Goal: Information Seeking & Learning: Check status

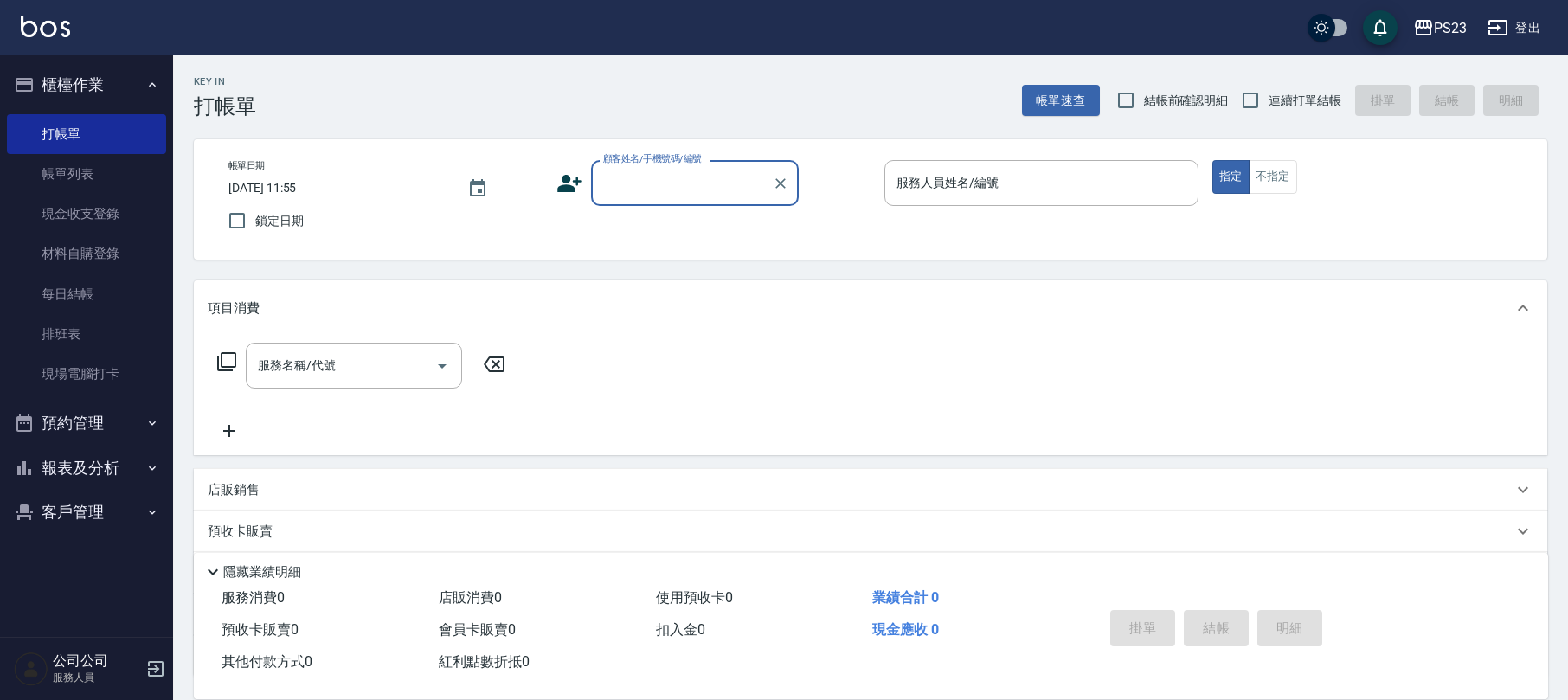
click at [81, 503] on button "客戶管理" at bounding box center [86, 512] width 160 height 45
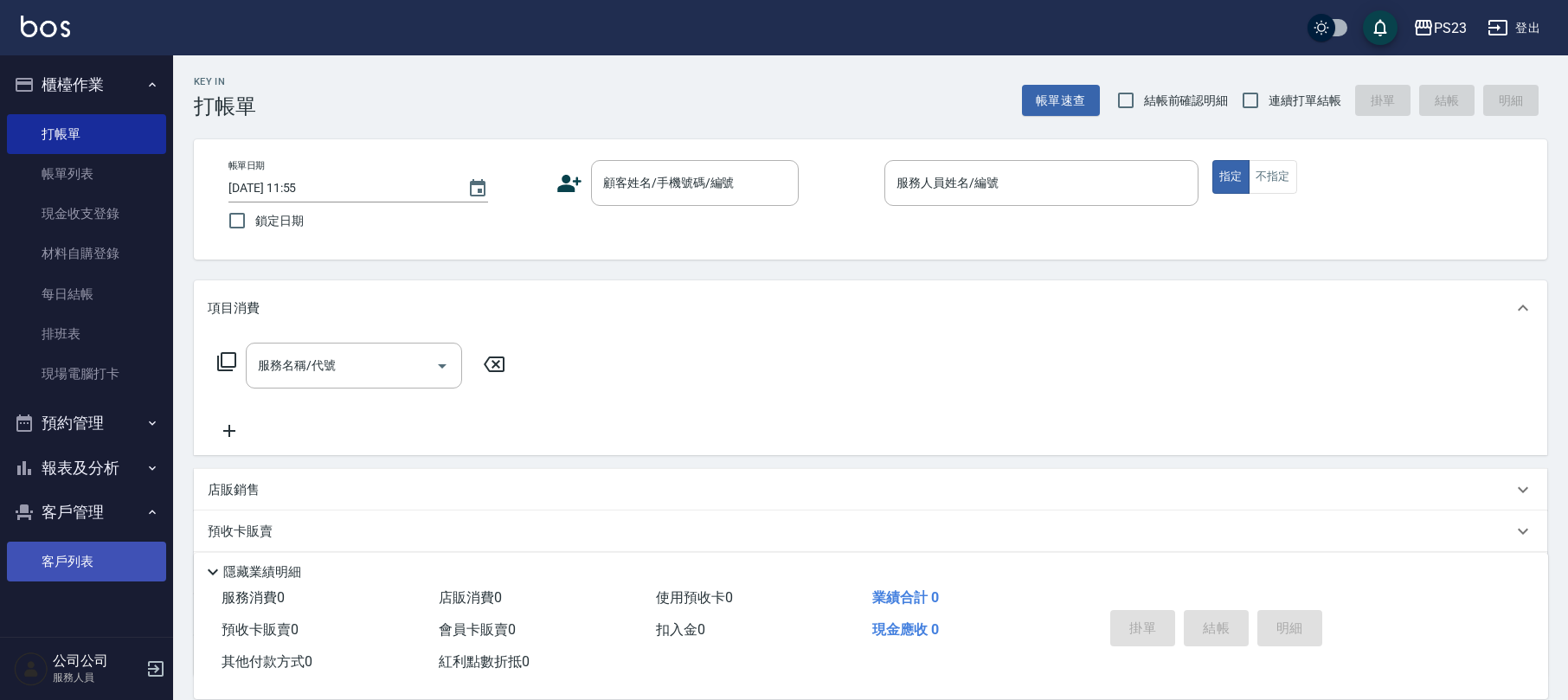
click at [77, 565] on link "客戶列表" at bounding box center [86, 562] width 160 height 40
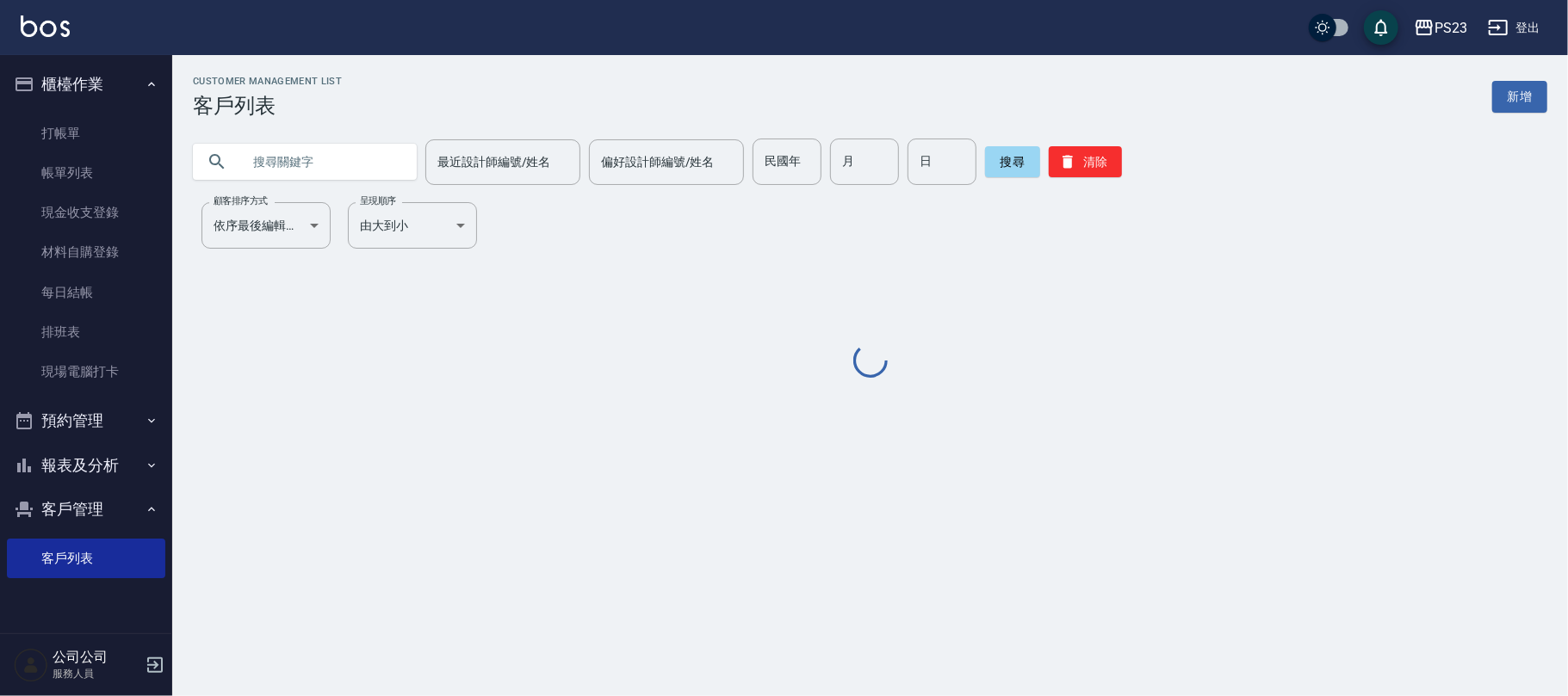
click at [359, 183] on input "text" at bounding box center [322, 161] width 162 height 46
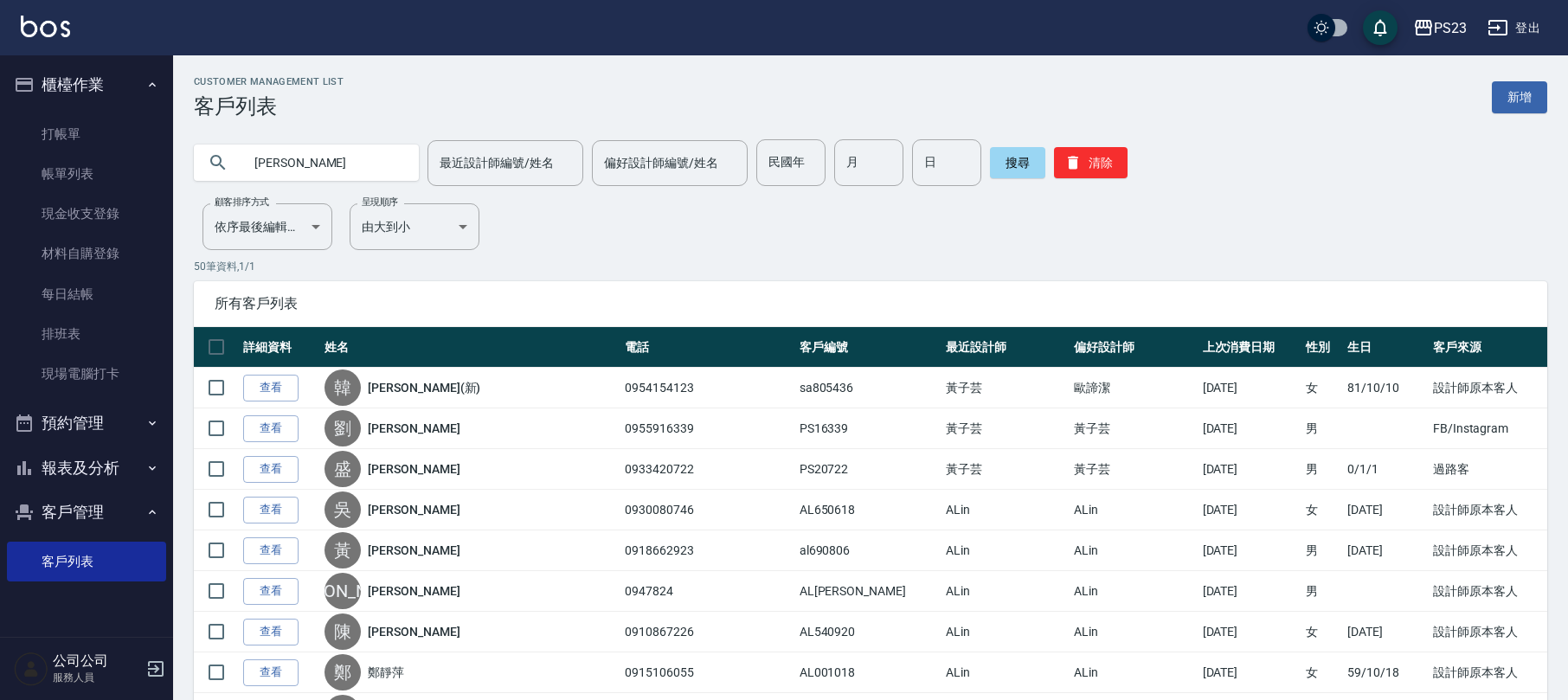
type input "[PERSON_NAME]"
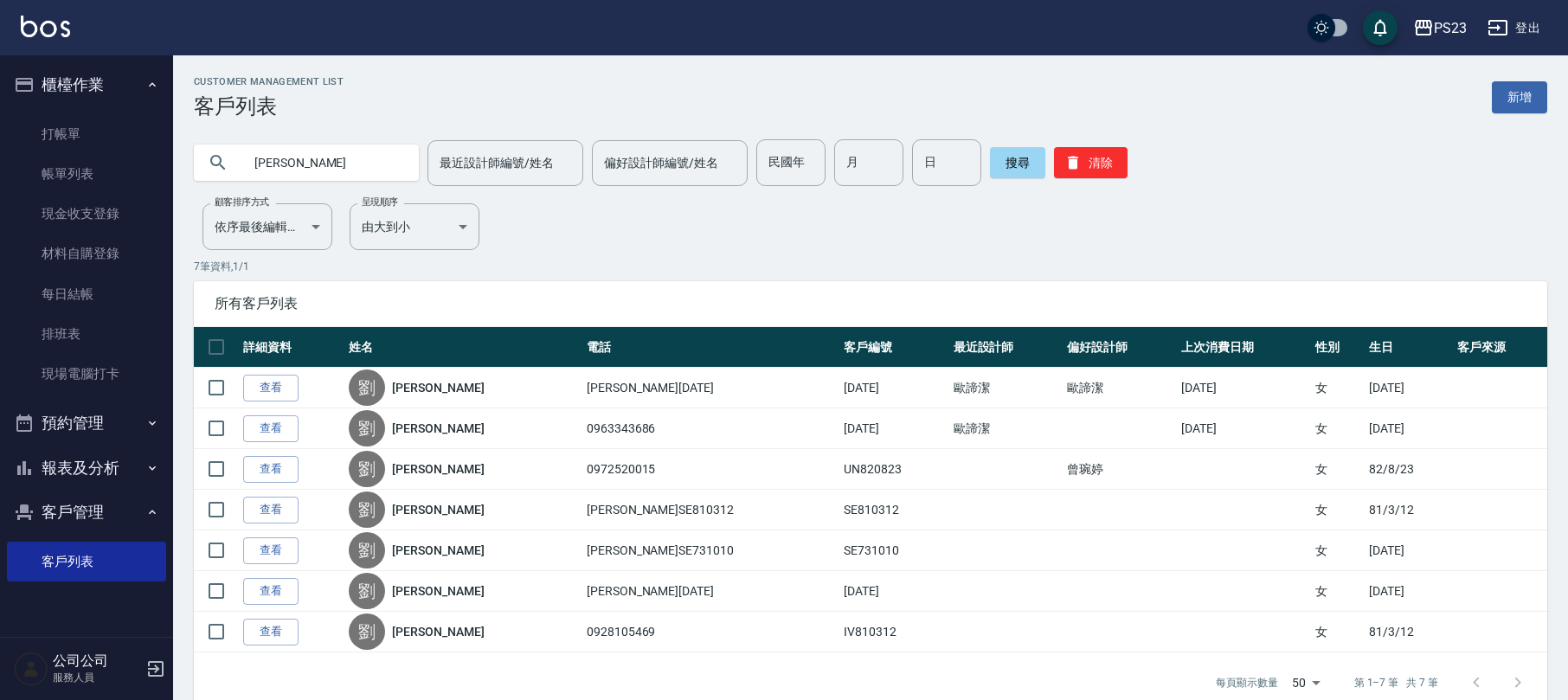
click at [416, 393] on link "[PERSON_NAME]" at bounding box center [437, 387] width 91 height 18
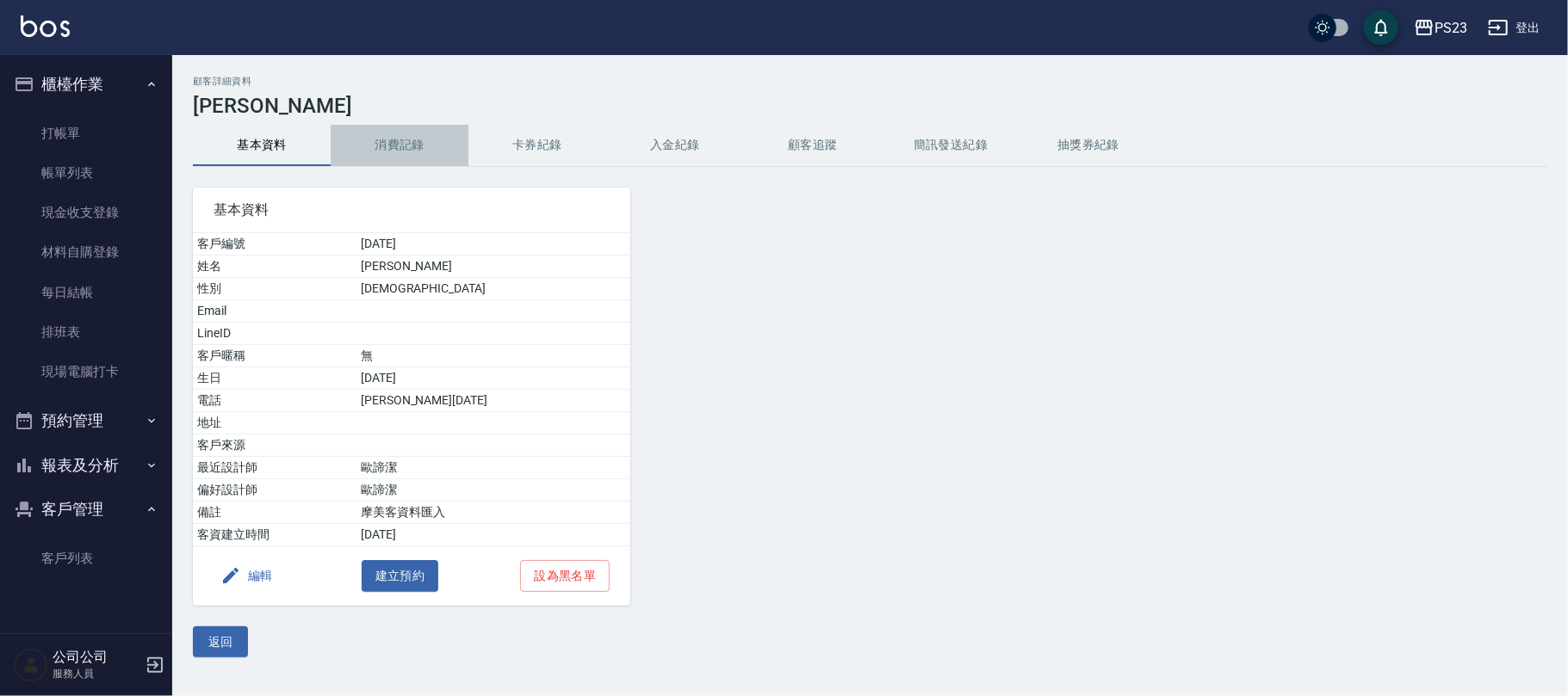
click at [410, 149] on button "消費記錄" at bounding box center [399, 145] width 137 height 42
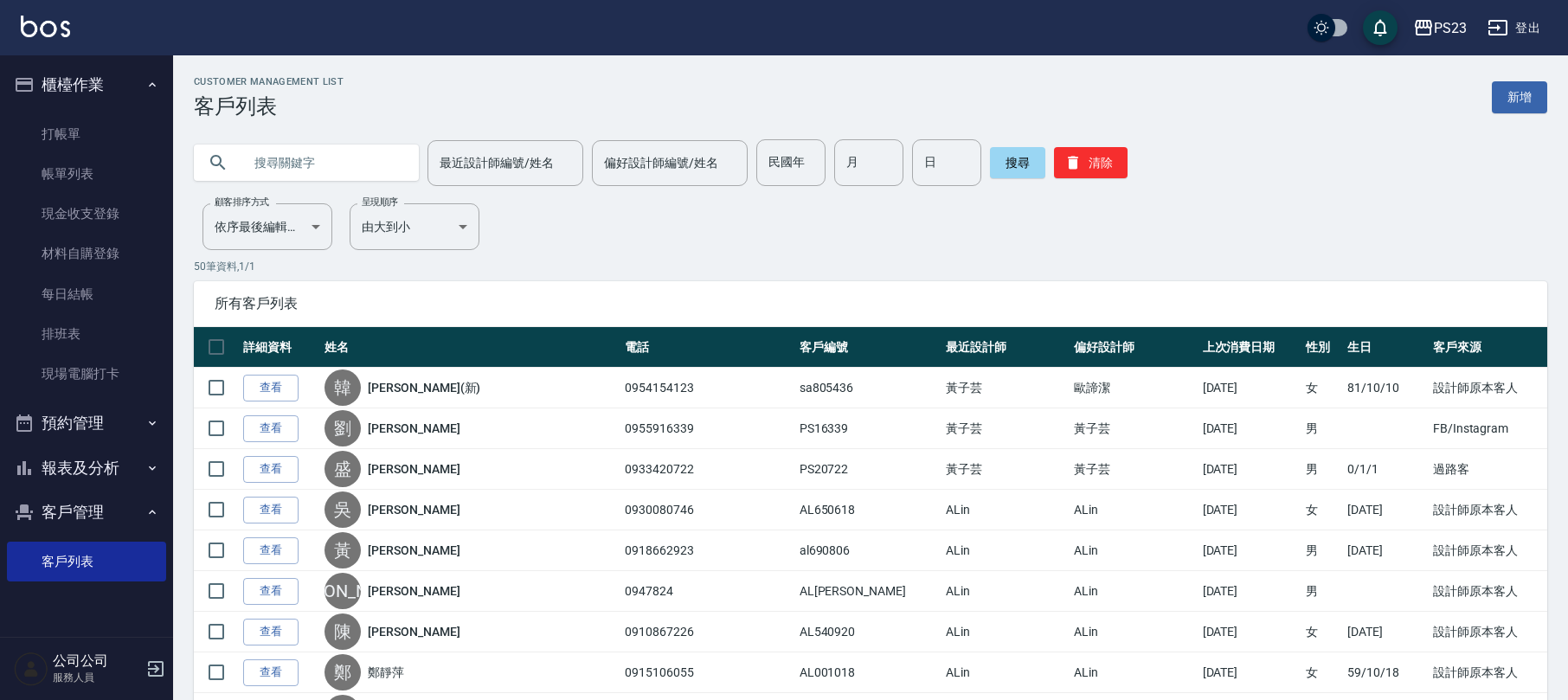
click at [282, 174] on input "text" at bounding box center [324, 162] width 162 height 47
type input "[PERSON_NAME]"
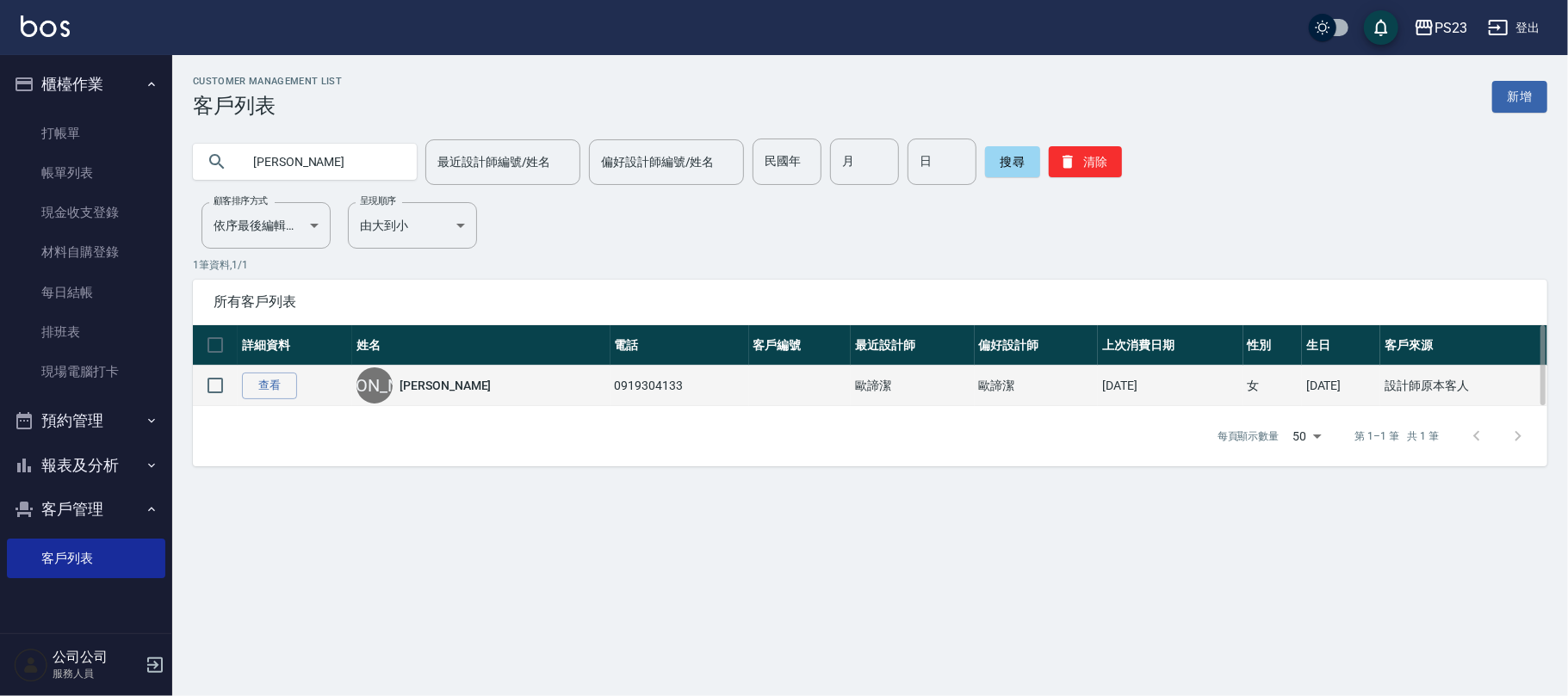
click at [413, 372] on div "[PERSON_NAME]" at bounding box center [481, 385] width 249 height 36
click at [410, 386] on link "[PERSON_NAME]" at bounding box center [445, 385] width 91 height 18
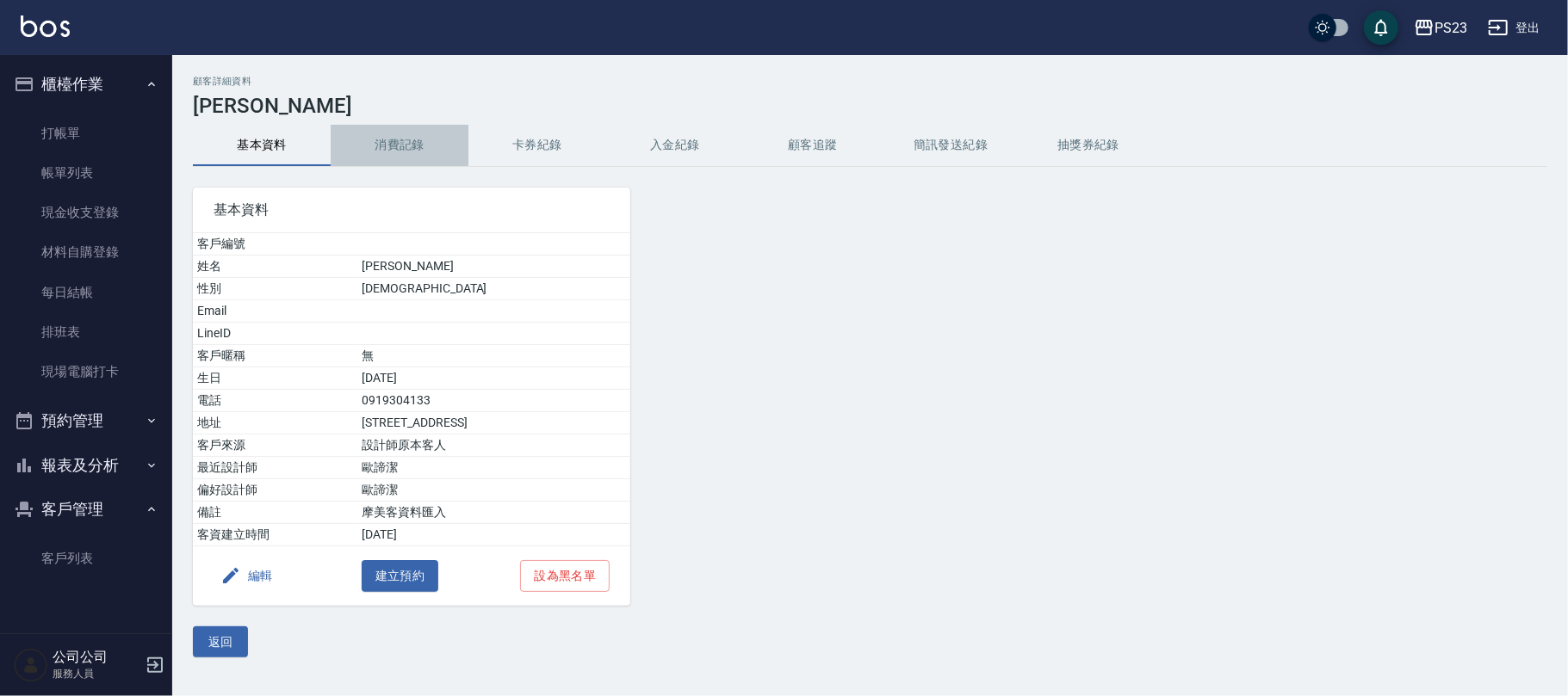
click at [414, 138] on button "消費記錄" at bounding box center [399, 145] width 137 height 42
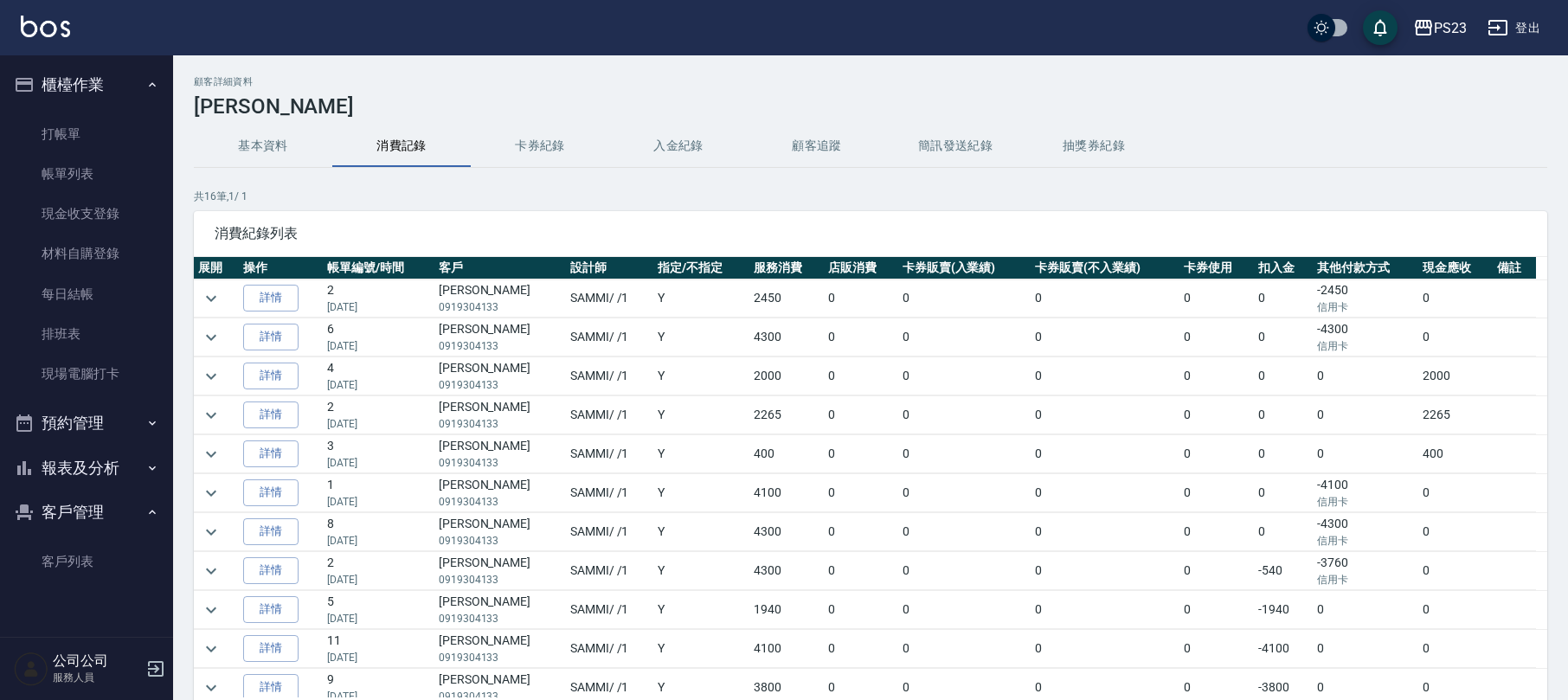
click at [112, 465] on button "報表及分析" at bounding box center [86, 469] width 160 height 45
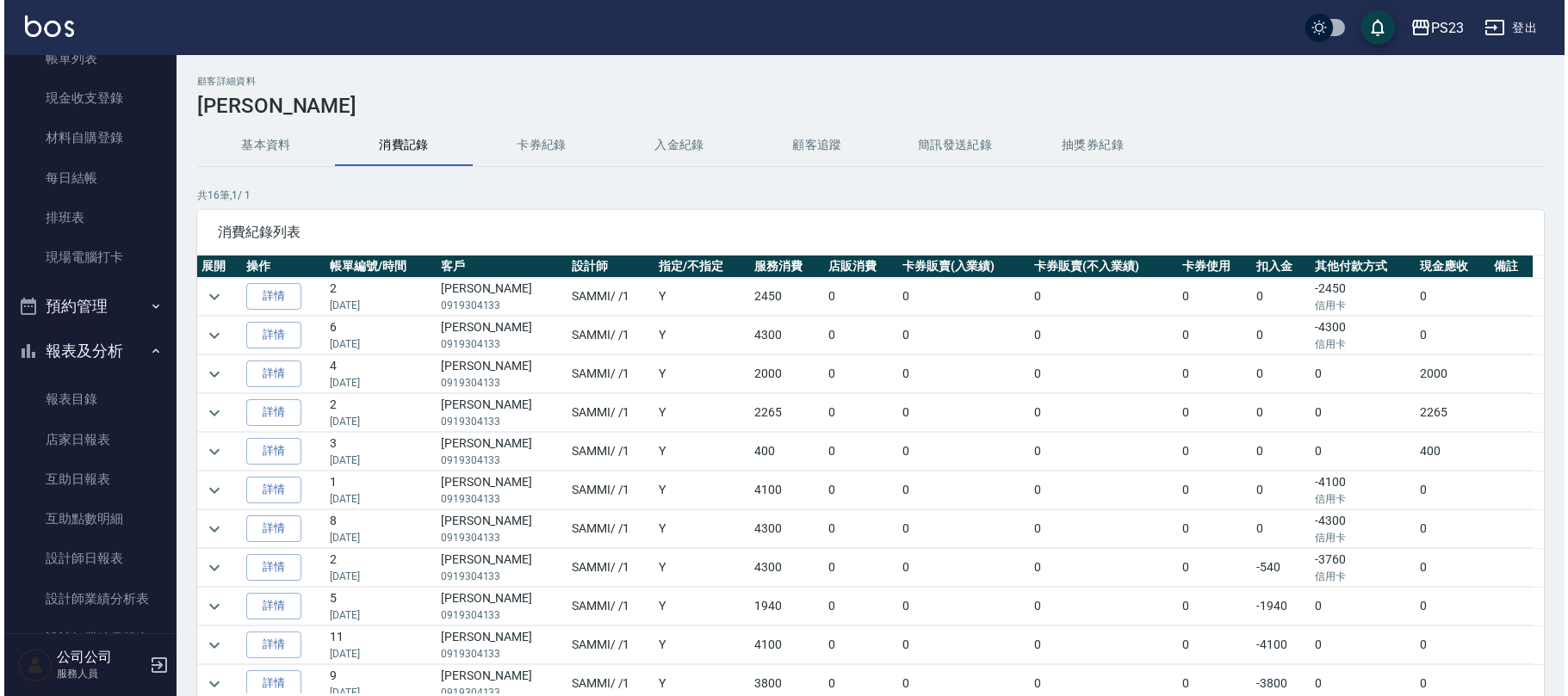
scroll to position [304, 0]
